Goal: Information Seeking & Learning: Learn about a topic

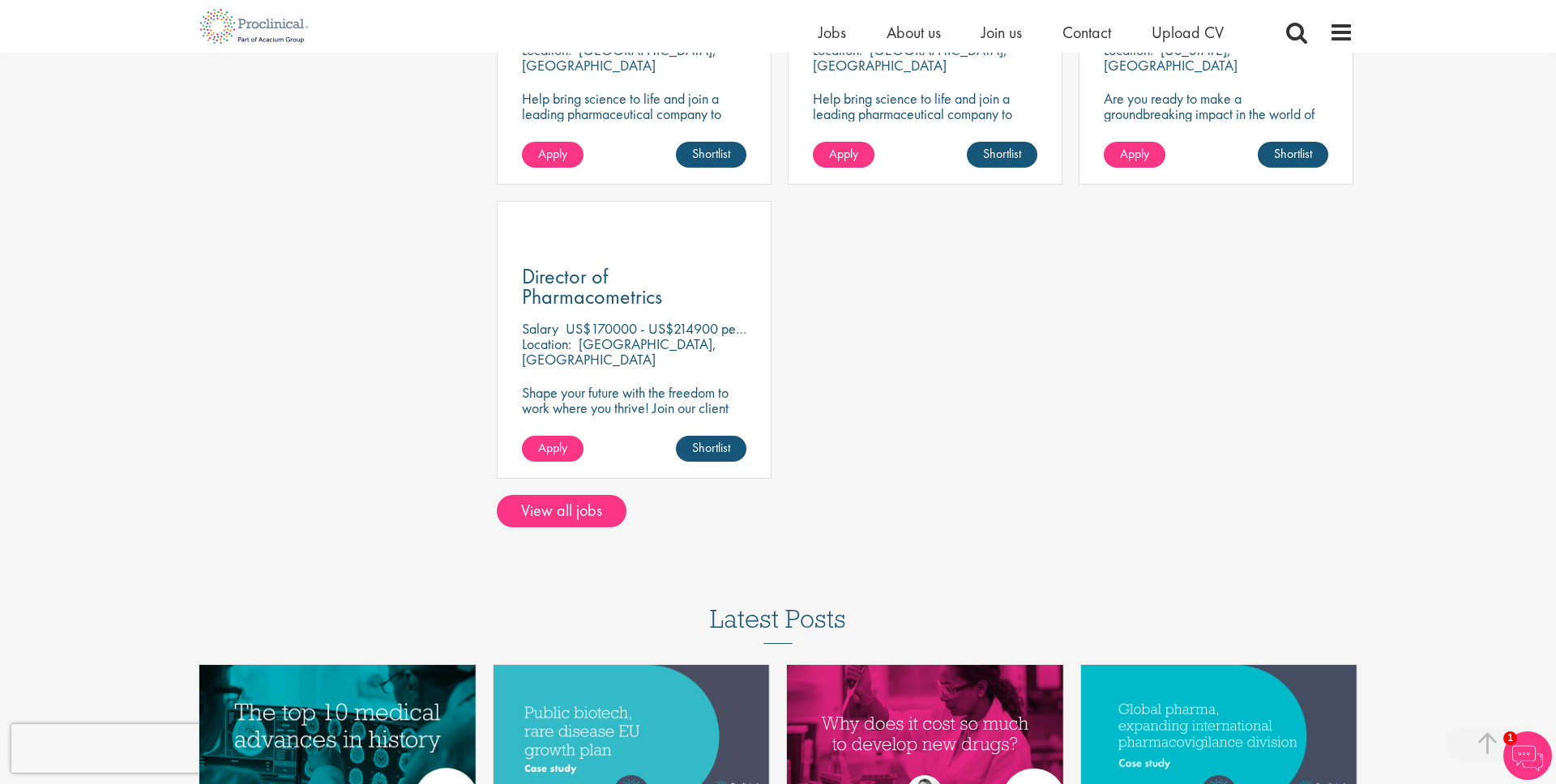
scroll to position [884, 0]
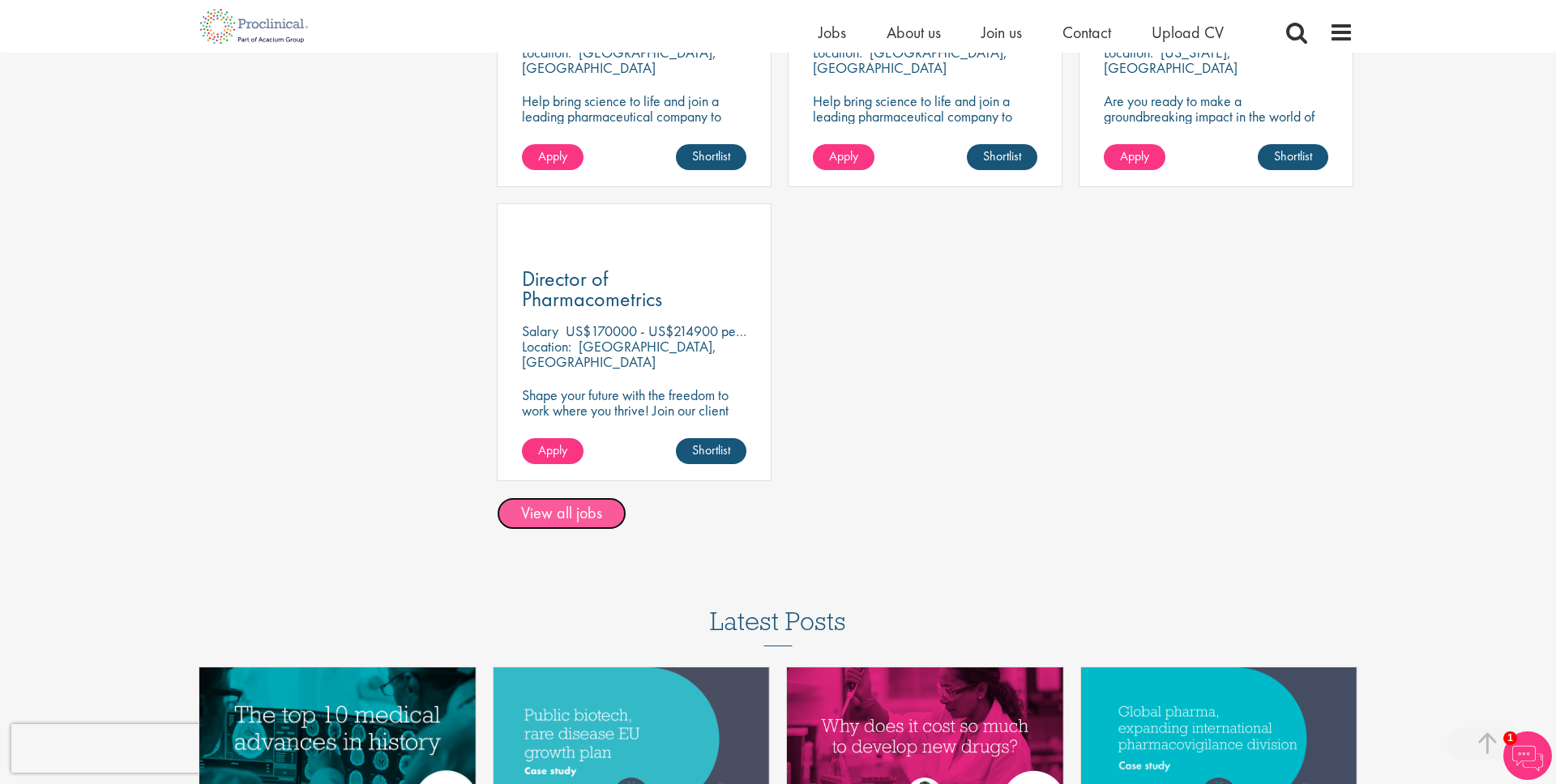
click at [588, 510] on link "View all jobs" at bounding box center [561, 513] width 130 height 32
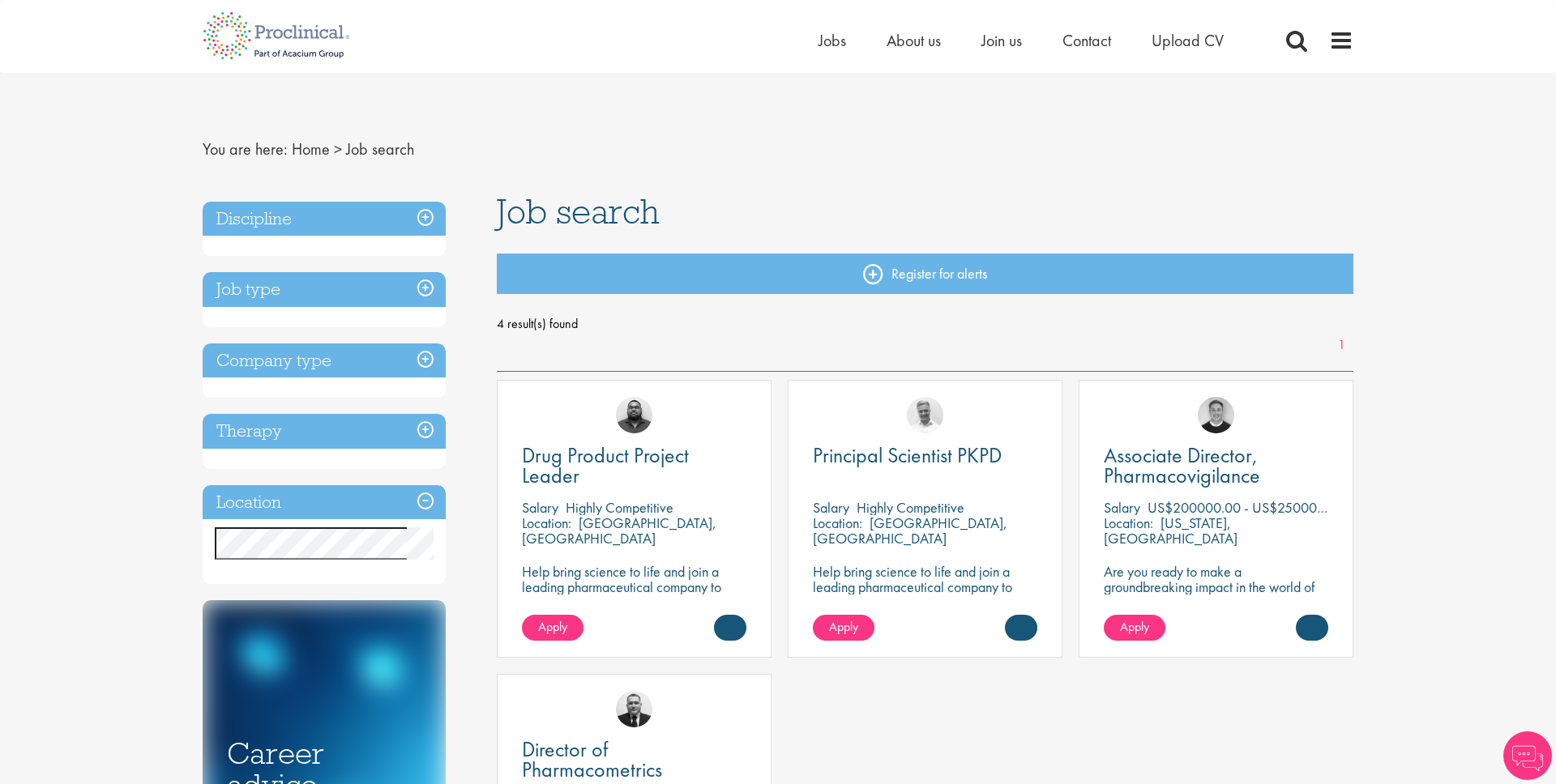
scroll to position [106, 0]
